Goal: Check status: Check status

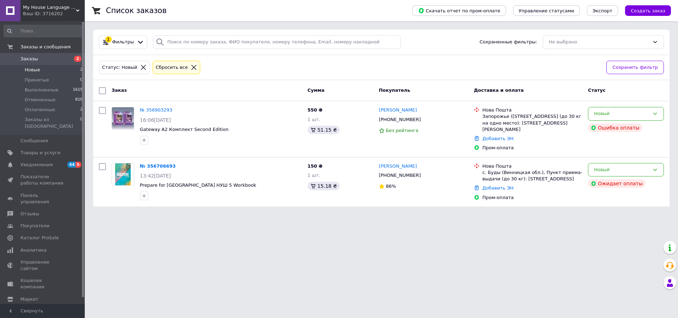
click at [27, 60] on span "Заказы" at bounding box center [28, 59] width 17 height 6
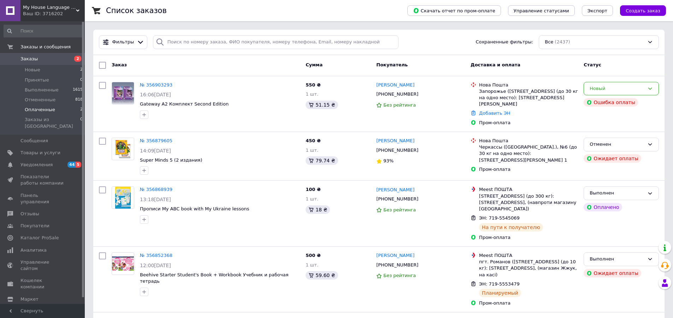
click at [61, 108] on li "Оплаченные 2" at bounding box center [43, 110] width 87 height 10
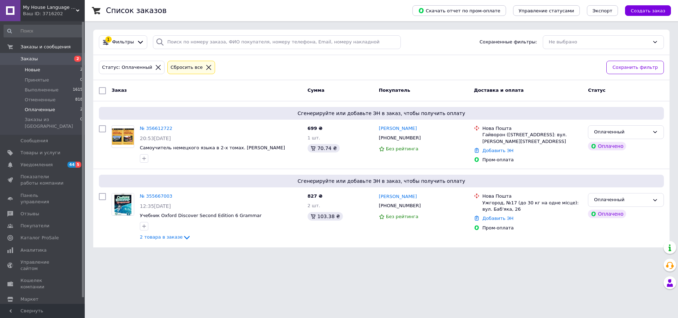
click at [28, 67] on span "Новые" at bounding box center [33, 70] width 16 height 6
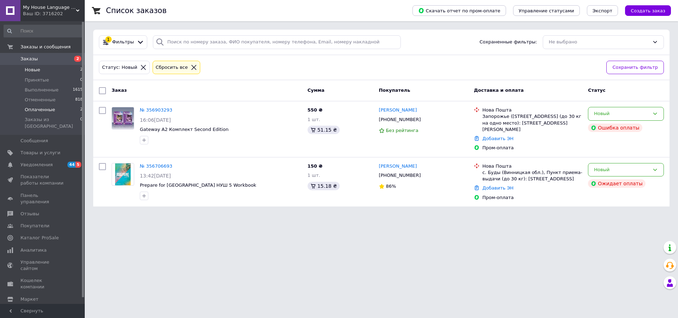
click at [24, 110] on li "Оплаченные 2" at bounding box center [43, 110] width 87 height 10
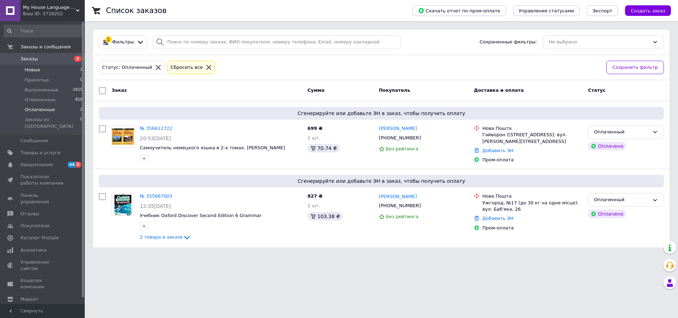
click at [31, 70] on span "Новые" at bounding box center [33, 70] width 16 height 6
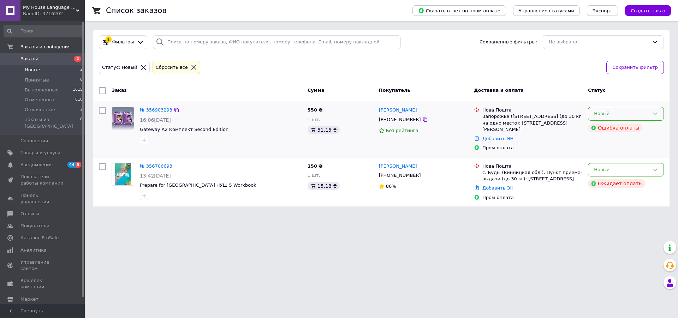
click at [657, 114] on icon at bounding box center [655, 114] width 6 height 6
